Goal: Find specific page/section: Find specific page/section

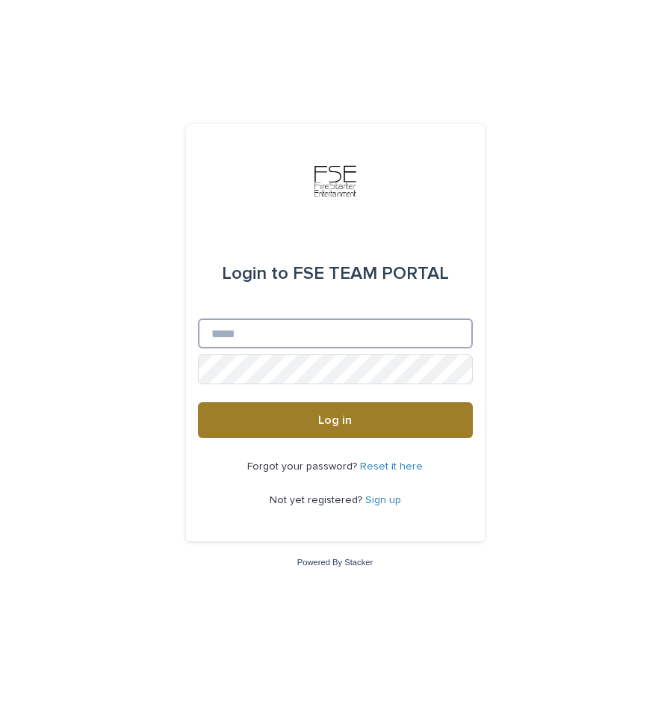
type input "**********"
click at [321, 421] on span "Log in" at bounding box center [335, 420] width 34 height 12
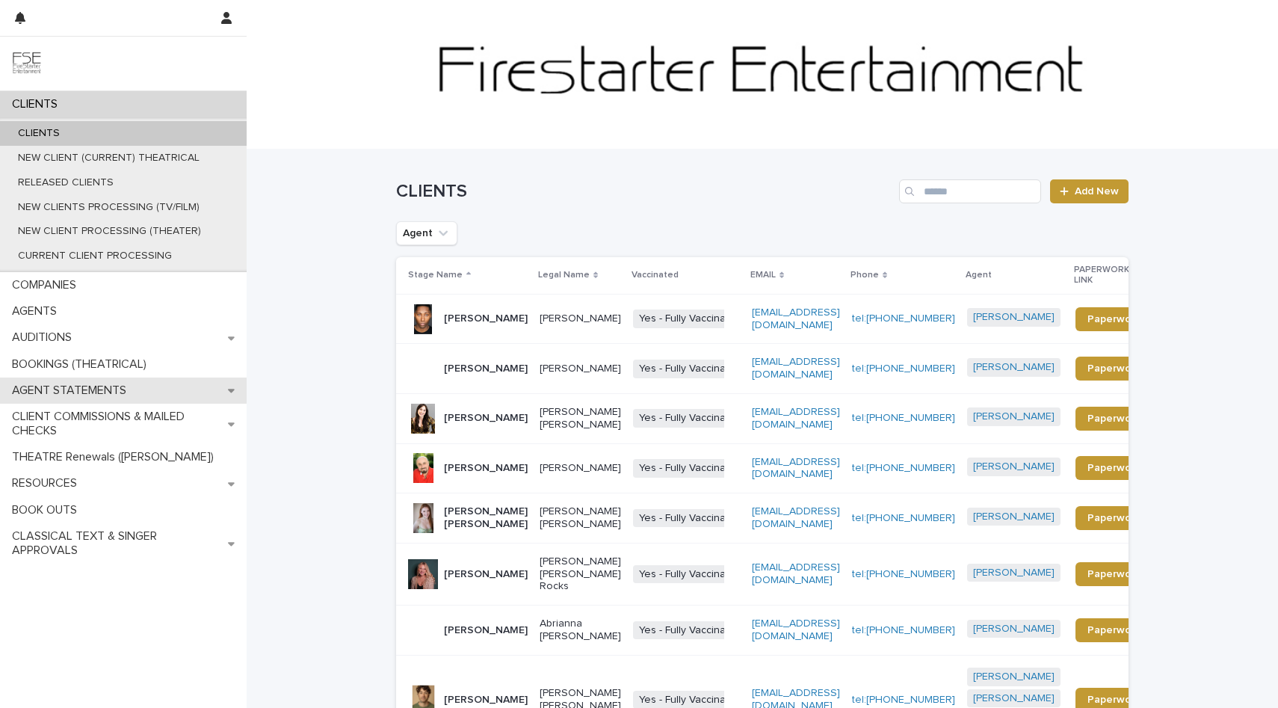
click at [100, 402] on div "AGENT STATEMENTS" at bounding box center [123, 390] width 247 height 26
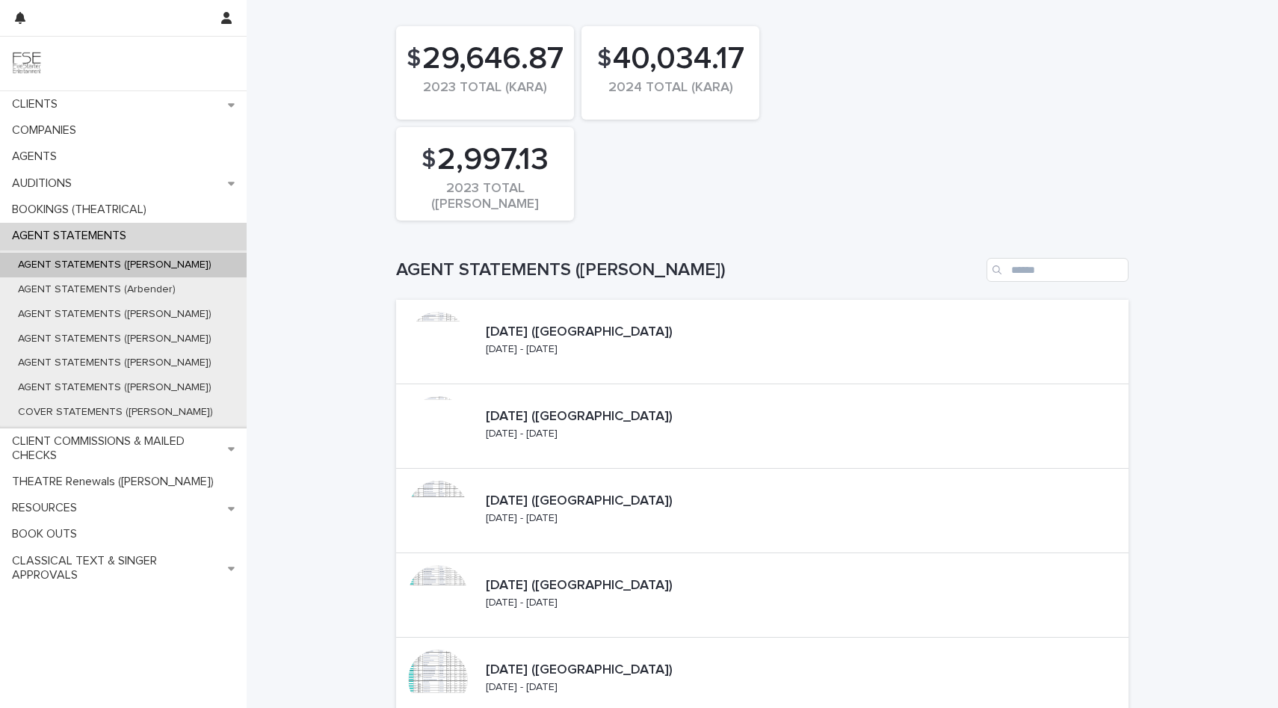
click at [104, 268] on p "AGENT STATEMENTS ([PERSON_NAME])" at bounding box center [114, 265] width 217 height 13
click at [103, 285] on p "AGENT STATEMENTS (Arbender)" at bounding box center [97, 289] width 182 height 13
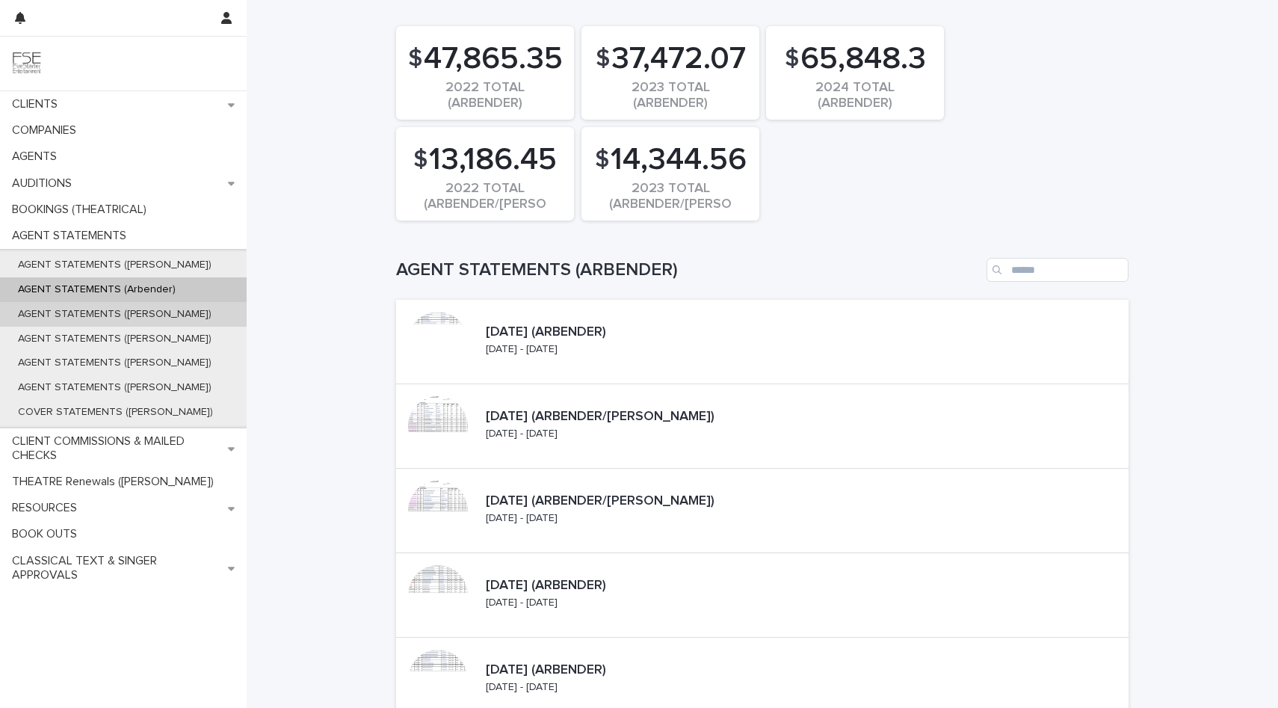
click at [141, 313] on p "AGENT STATEMENTS ([PERSON_NAME])" at bounding box center [114, 314] width 217 height 13
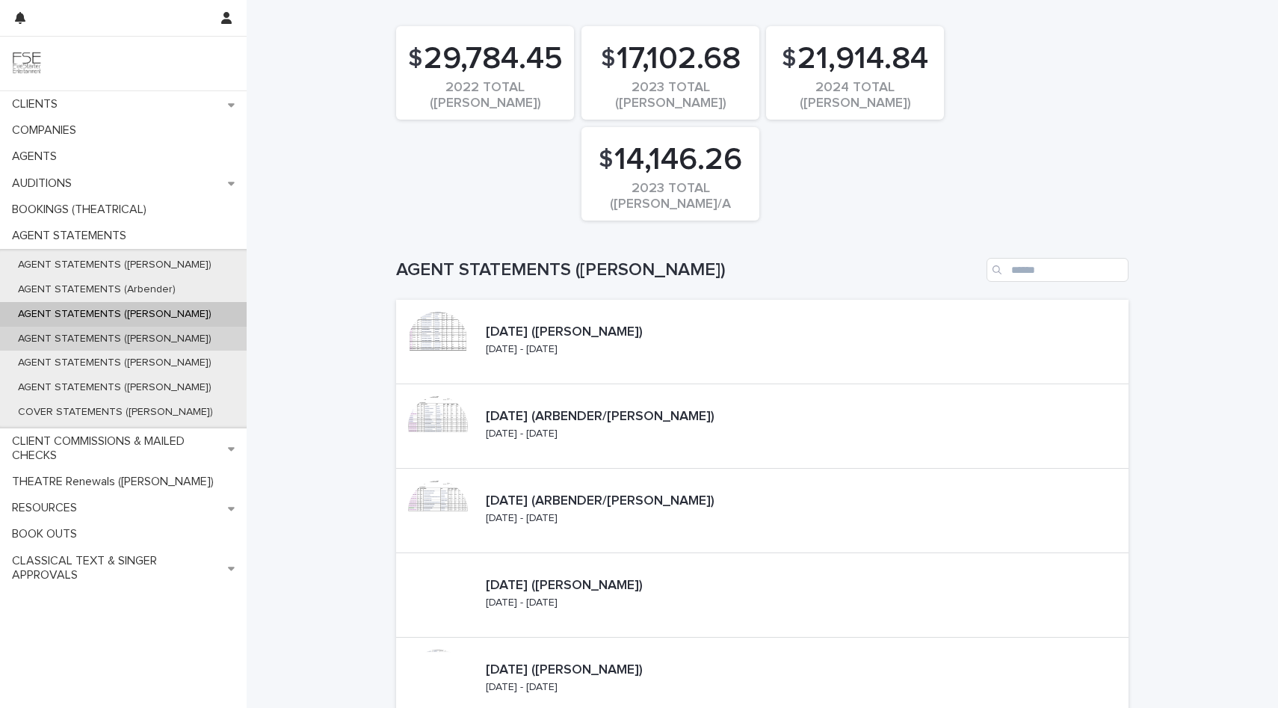
click at [147, 329] on div "AGENT STATEMENTS ([PERSON_NAME])" at bounding box center [123, 339] width 247 height 25
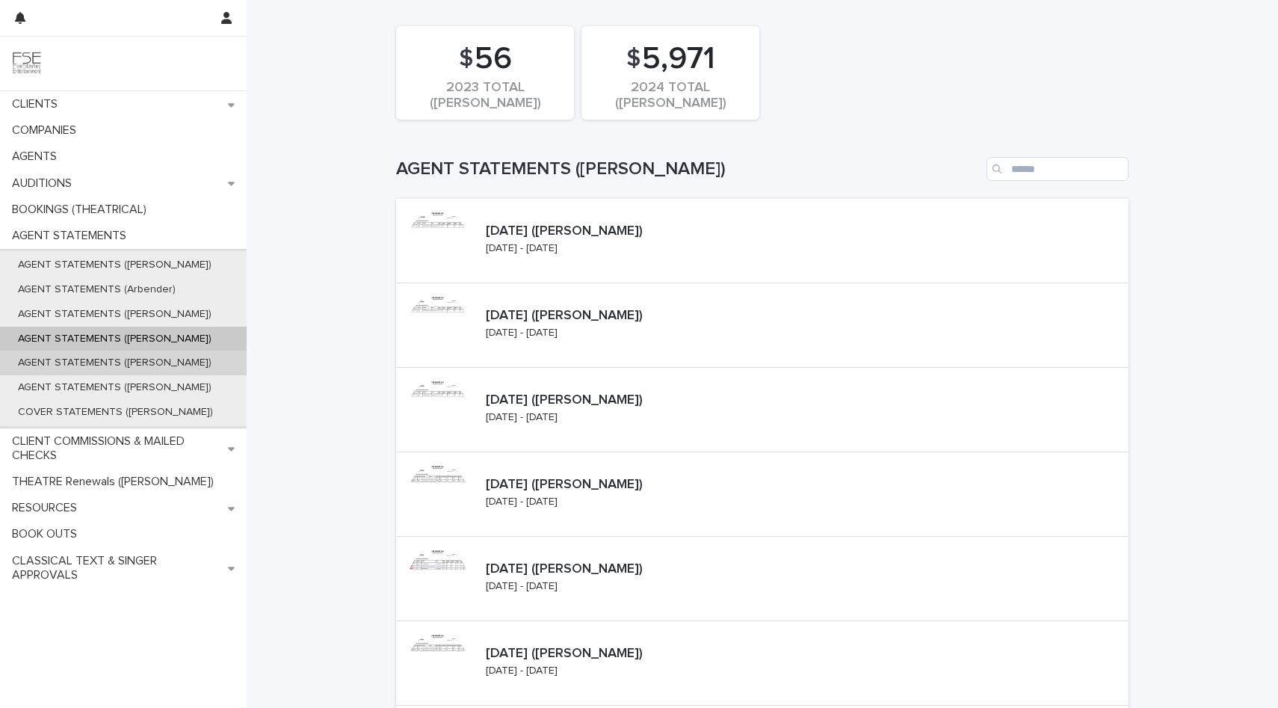
click at [152, 369] on p "AGENT STATEMENTS ([PERSON_NAME])" at bounding box center [114, 362] width 217 height 13
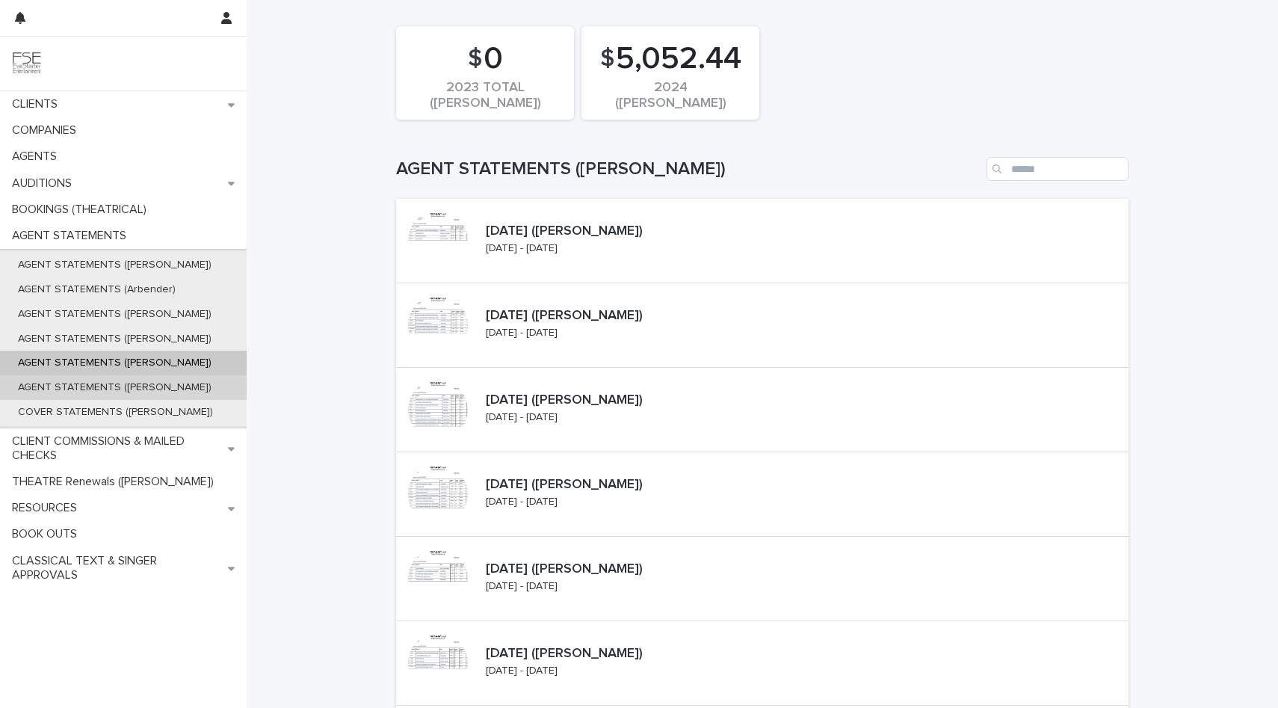
click at [146, 385] on p "AGENT STATEMENTS ([PERSON_NAME])" at bounding box center [114, 387] width 217 height 13
